Goal: Transaction & Acquisition: Purchase product/service

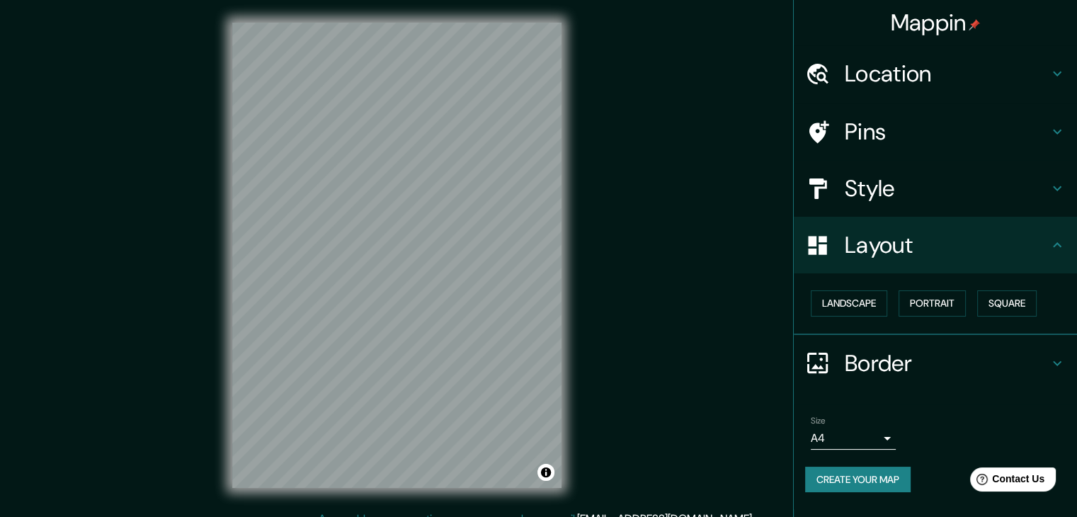
click at [677, 309] on div "Mappin Location [STREET_ADDRESS][PERSON_NAME] [GEOGRAPHIC_DATA][STREET_ADDRESS]…" at bounding box center [538, 266] width 1077 height 533
click at [425, 0] on html "Mappin Location [STREET_ADDRESS][PERSON_NAME] [GEOGRAPHIC_DATA][STREET_ADDRESS]…" at bounding box center [538, 258] width 1077 height 517
click at [860, 445] on body "Mappin Location [STREET_ADDRESS][PERSON_NAME] [GEOGRAPHIC_DATA][STREET_ADDRESS]…" at bounding box center [538, 258] width 1077 height 517
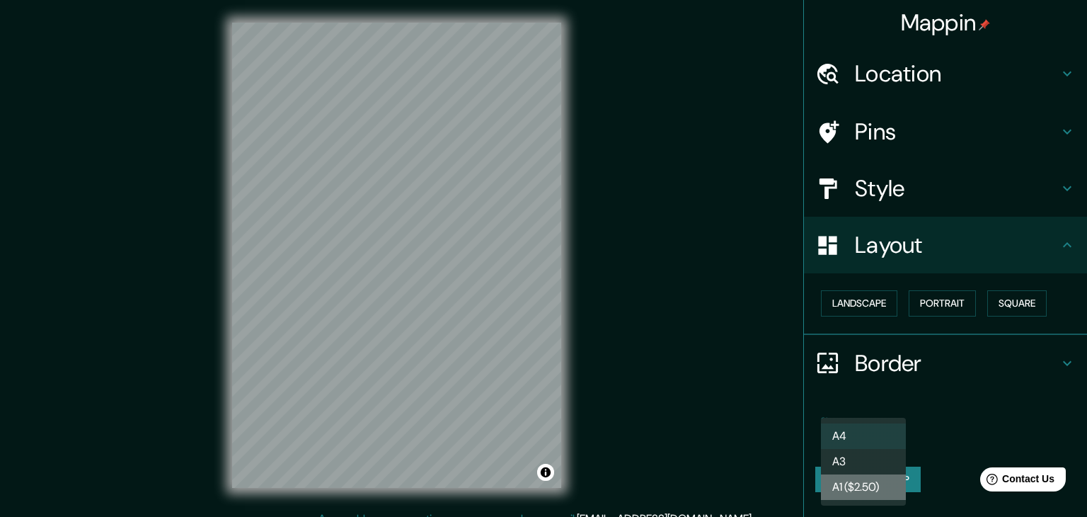
click at [878, 479] on li "A1 ($2.50)" at bounding box center [863, 486] width 85 height 25
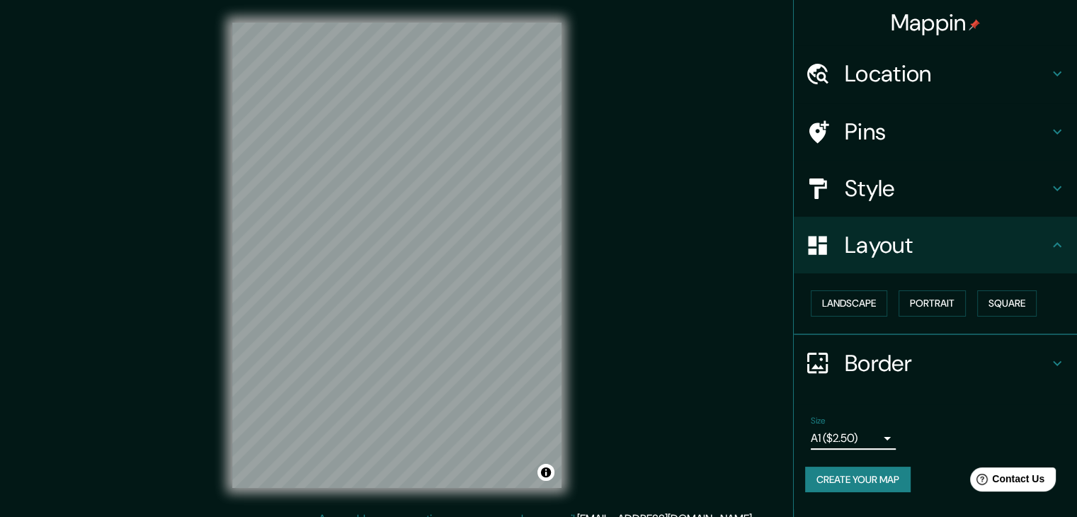
click at [869, 428] on body "Mappin Location [STREET_ADDRESS][PERSON_NAME] [GEOGRAPHIC_DATA][STREET_ADDRESS]…" at bounding box center [538, 258] width 1077 height 517
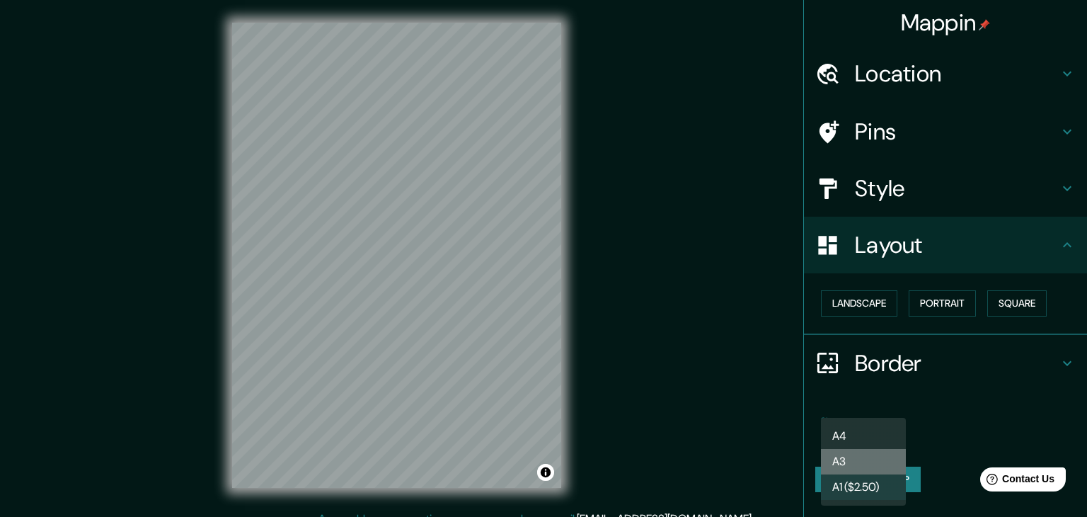
click at [861, 454] on li "A3" at bounding box center [863, 461] width 85 height 25
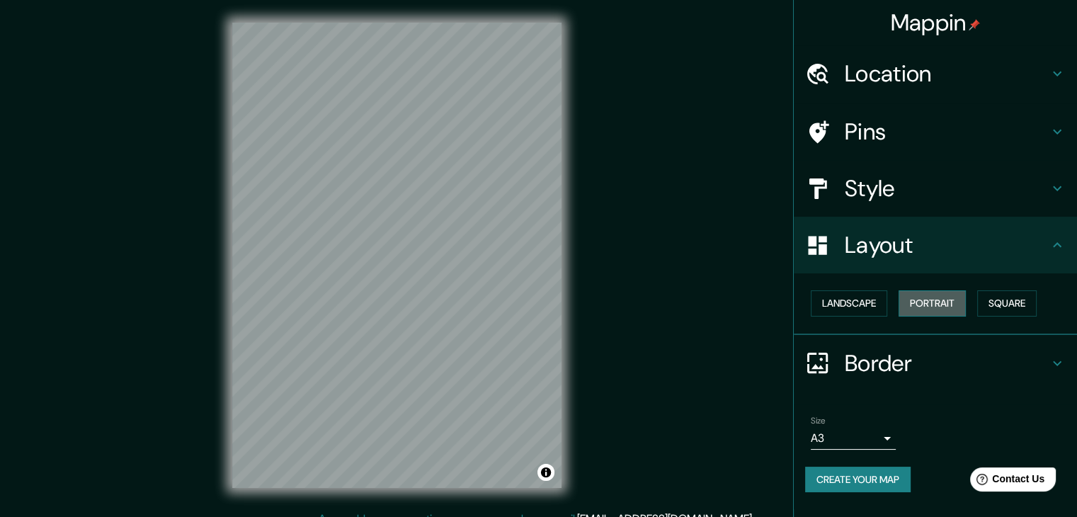
click at [918, 308] on button "Portrait" at bounding box center [931, 303] width 67 height 26
click at [835, 308] on button "Landscape" at bounding box center [849, 303] width 76 height 26
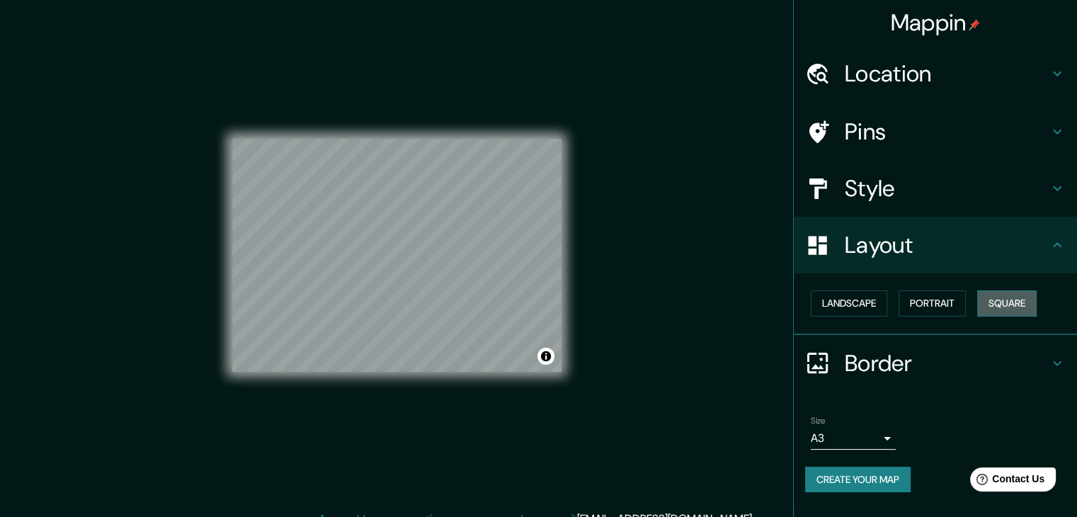
click at [1025, 295] on button "Square" at bounding box center [1006, 303] width 59 height 26
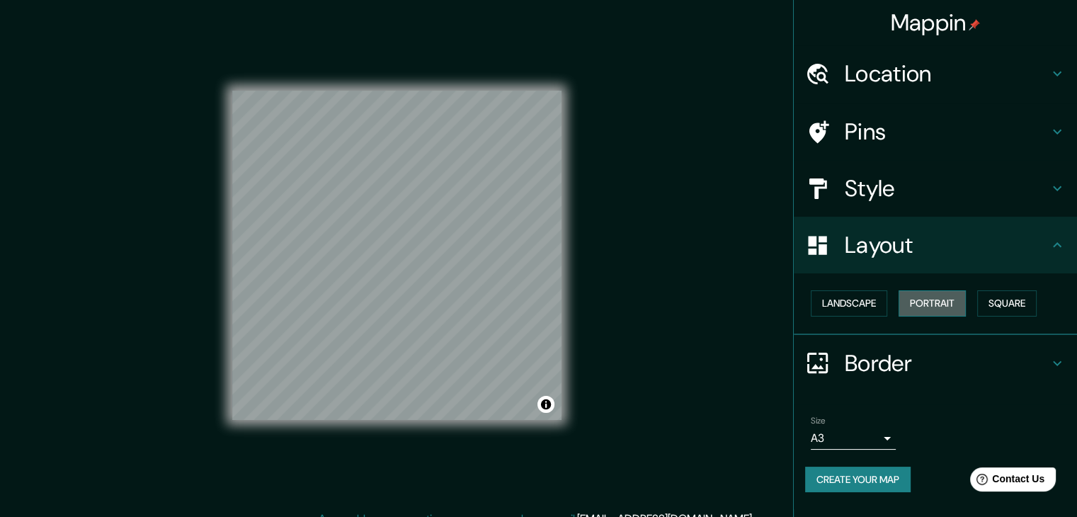
click at [935, 304] on button "Portrait" at bounding box center [931, 303] width 67 height 26
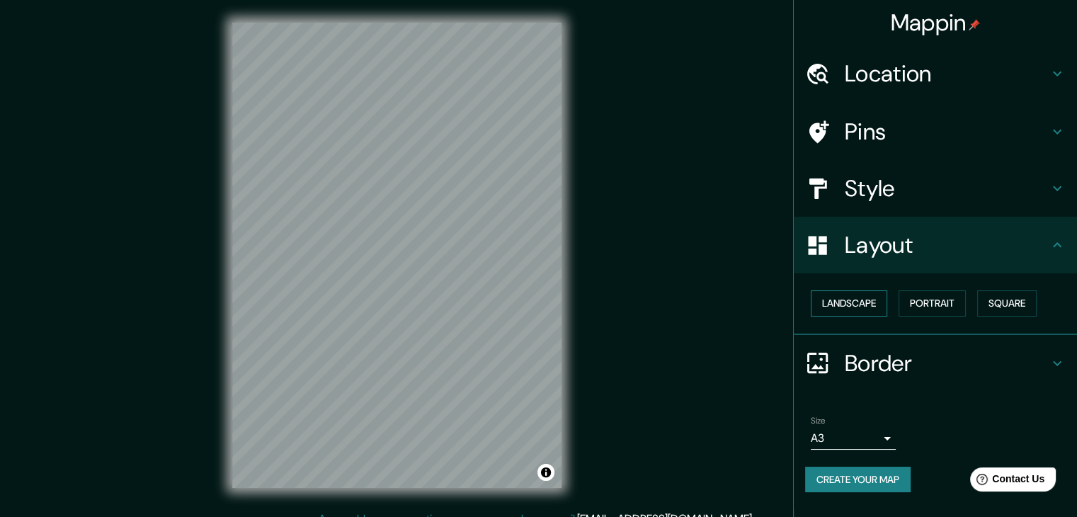
click at [847, 304] on button "Landscape" at bounding box center [849, 303] width 76 height 26
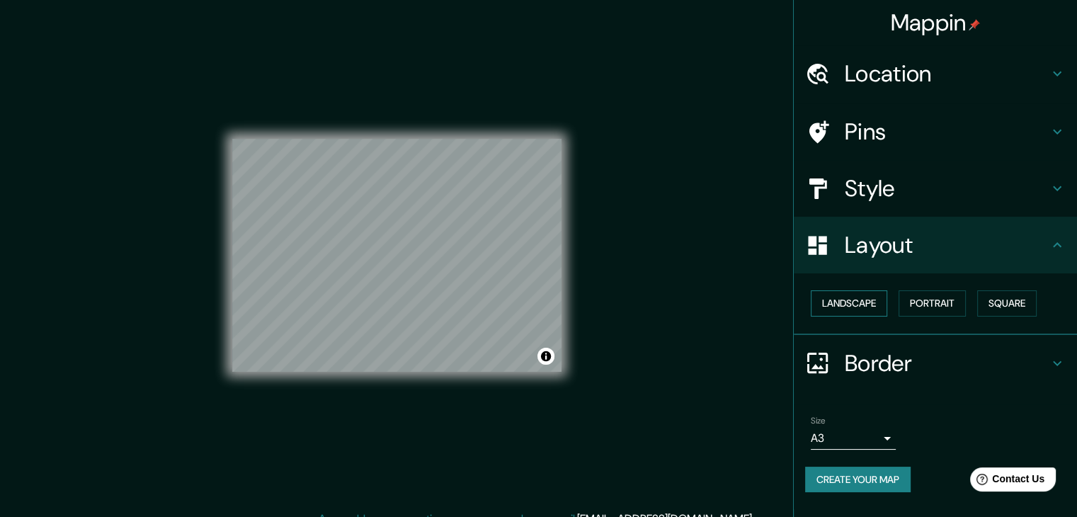
click at [847, 304] on button "Landscape" at bounding box center [849, 303] width 76 height 26
click at [924, 311] on button "Portrait" at bounding box center [931, 303] width 67 height 26
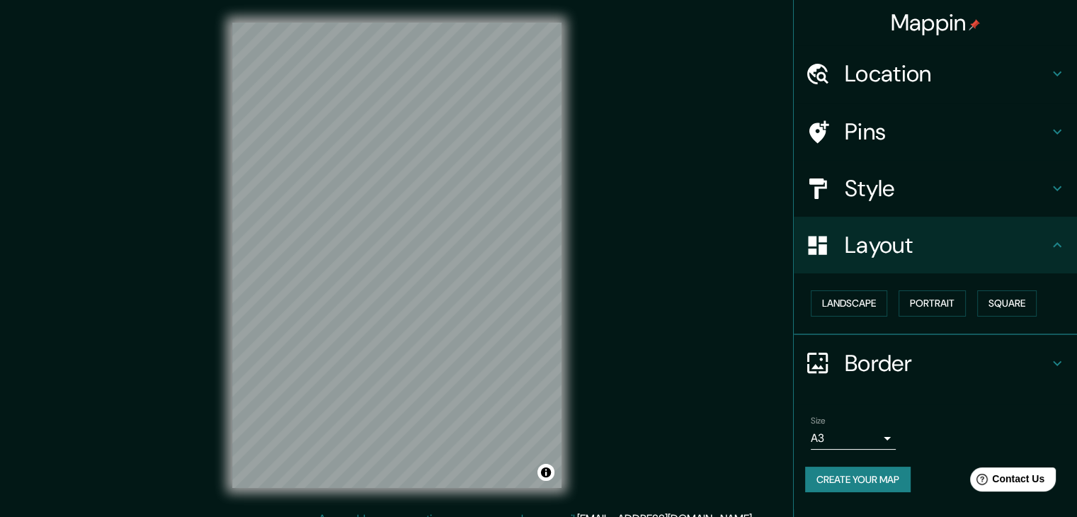
click at [622, 88] on div "Mappin Location [STREET_ADDRESS][PERSON_NAME] [GEOGRAPHIC_DATA][STREET_ADDRESS]…" at bounding box center [538, 266] width 1077 height 533
click at [900, 185] on h4 "Style" at bounding box center [946, 188] width 204 height 28
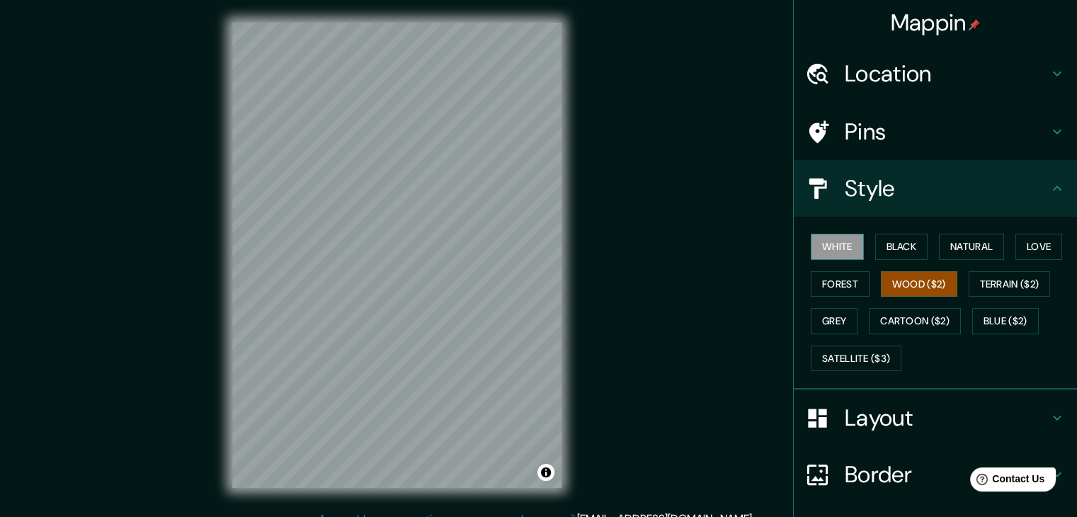
click at [839, 248] on button "White" at bounding box center [837, 247] width 53 height 26
click at [906, 282] on button "Wood ($2)" at bounding box center [919, 284] width 76 height 26
click at [836, 248] on button "White" at bounding box center [837, 247] width 53 height 26
click at [900, 275] on button "Wood ($2)" at bounding box center [919, 284] width 76 height 26
click at [824, 260] on div "White Black Natural Love Forest Wood ($2) Terrain ($2) Grey Cartoon ($2) Blue (…" at bounding box center [941, 302] width 272 height 149
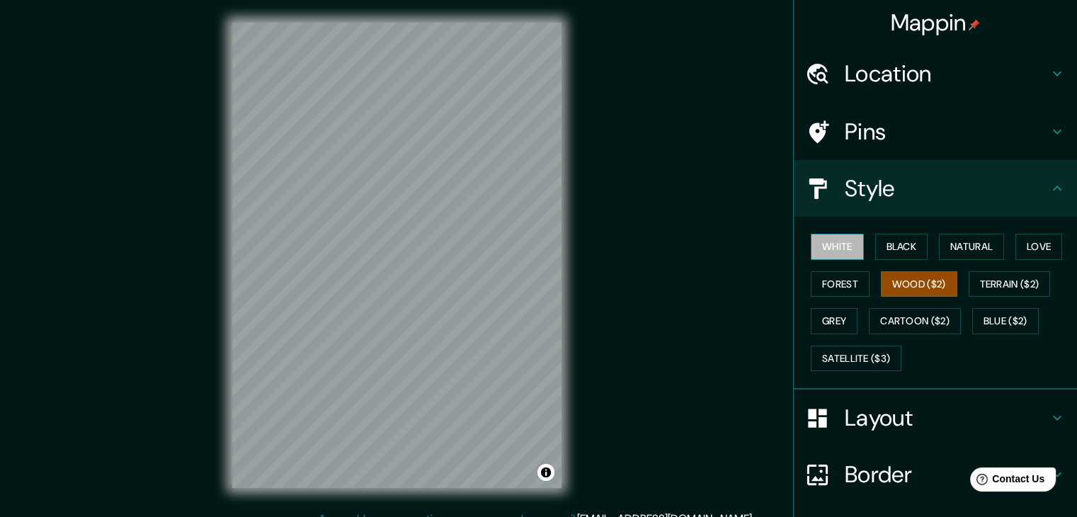
click at [830, 241] on button "White" at bounding box center [837, 247] width 53 height 26
click at [882, 278] on button "Wood ($2)" at bounding box center [919, 284] width 76 height 26
click at [830, 248] on button "White" at bounding box center [837, 247] width 53 height 26
click at [835, 279] on button "Forest" at bounding box center [840, 284] width 59 height 26
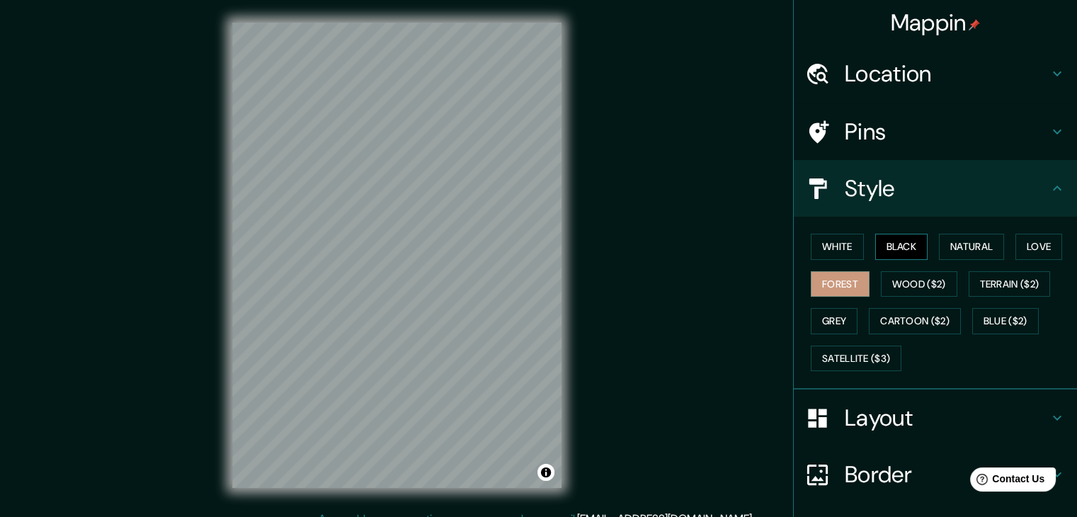
click at [882, 250] on button "Black" at bounding box center [901, 247] width 53 height 26
click at [844, 250] on button "White" at bounding box center [837, 247] width 53 height 26
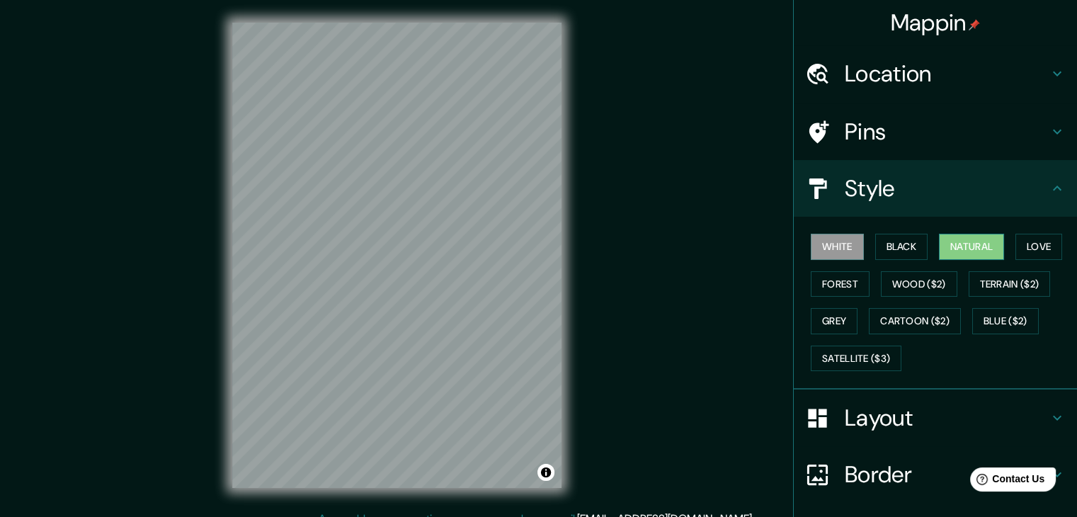
click at [946, 244] on button "Natural" at bounding box center [971, 247] width 65 height 26
click at [1021, 241] on button "Love" at bounding box center [1038, 247] width 47 height 26
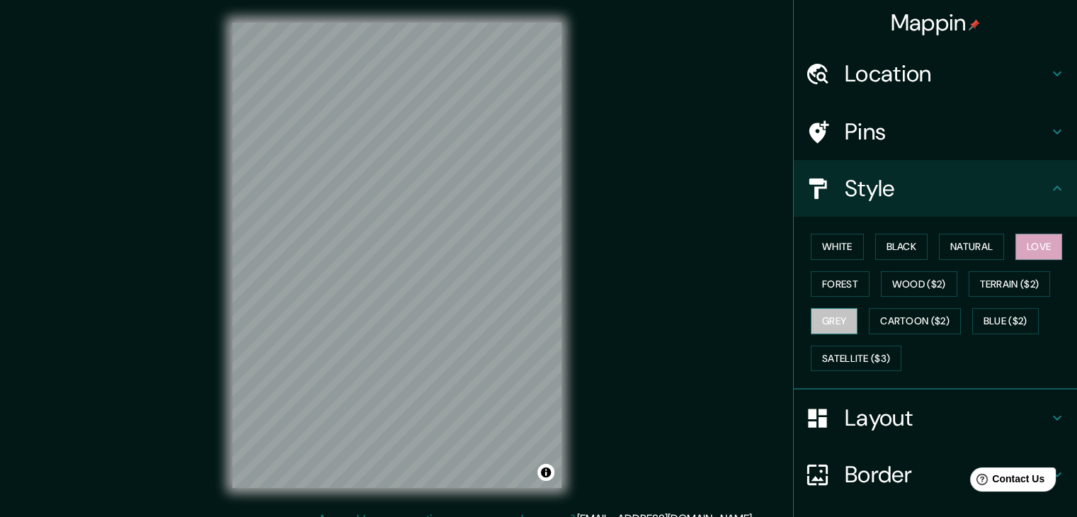
click at [837, 319] on button "Grey" at bounding box center [834, 321] width 47 height 26
click at [869, 324] on button "Cartoon ($2)" at bounding box center [915, 321] width 92 height 26
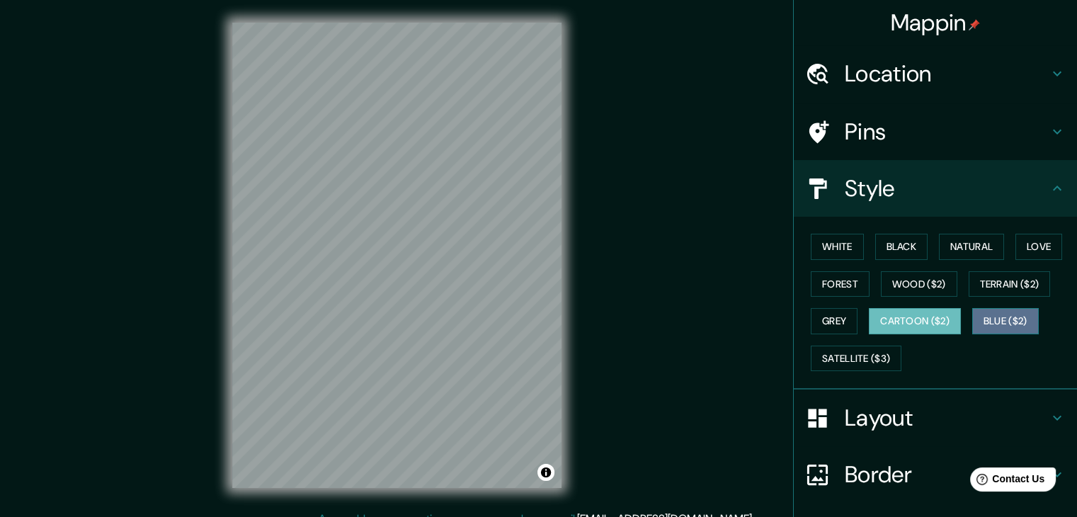
click at [1000, 314] on button "Blue ($2)" at bounding box center [1005, 321] width 67 height 26
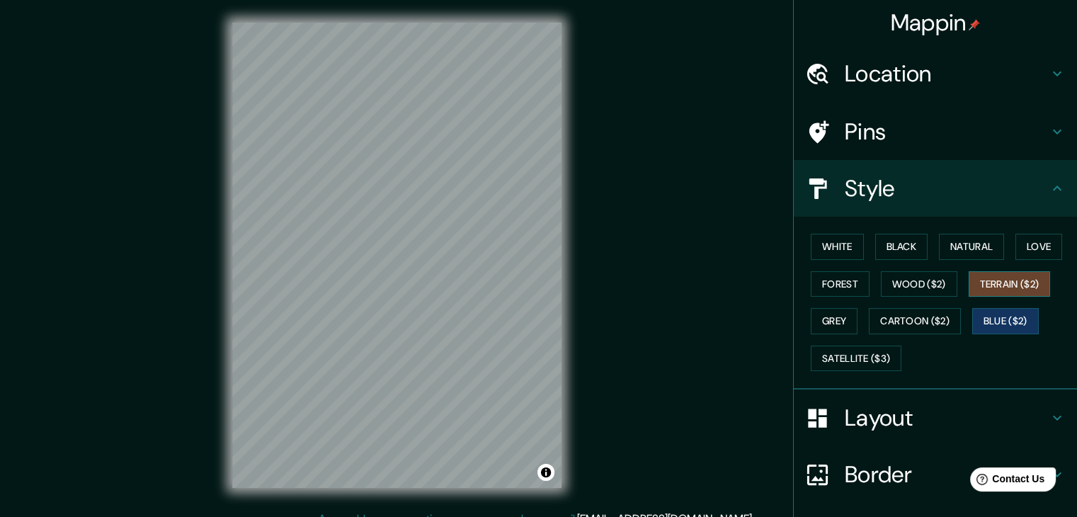
click at [1014, 283] on button "Terrain ($2)" at bounding box center [1009, 284] width 82 height 26
click at [936, 284] on button "Wood ($2)" at bounding box center [919, 284] width 76 height 26
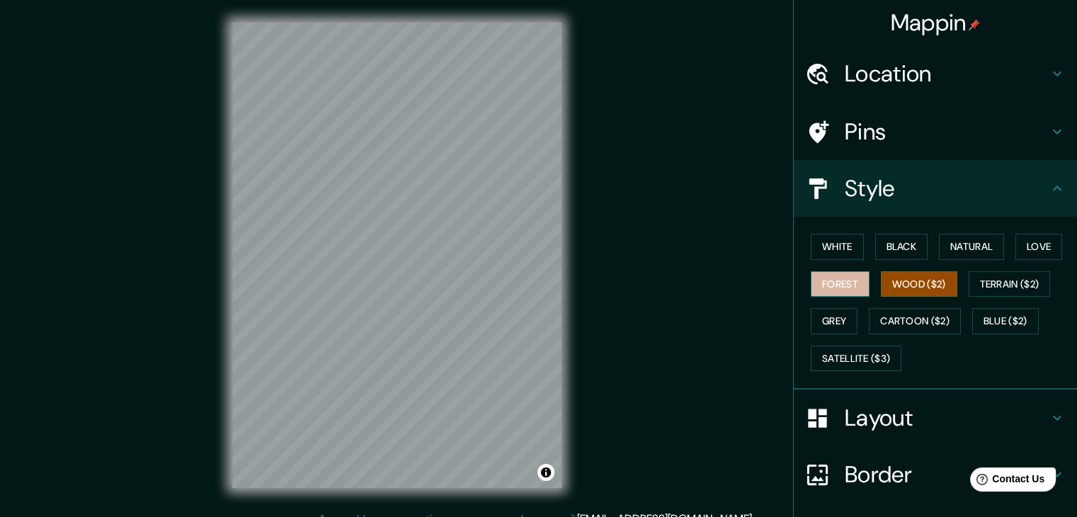
click at [819, 280] on button "Forest" at bounding box center [840, 284] width 59 height 26
click at [903, 251] on button "Black" at bounding box center [901, 247] width 53 height 26
click at [939, 277] on button "Wood ($2)" at bounding box center [919, 284] width 76 height 26
